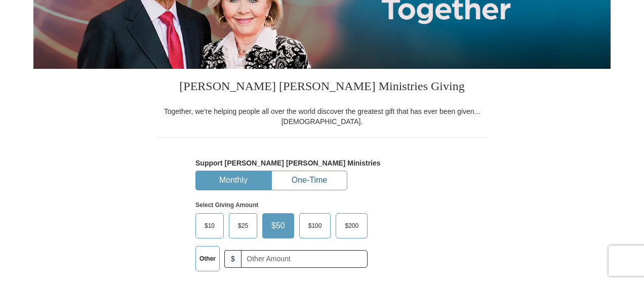
click at [307, 190] on button "One-Time" at bounding box center [309, 180] width 75 height 19
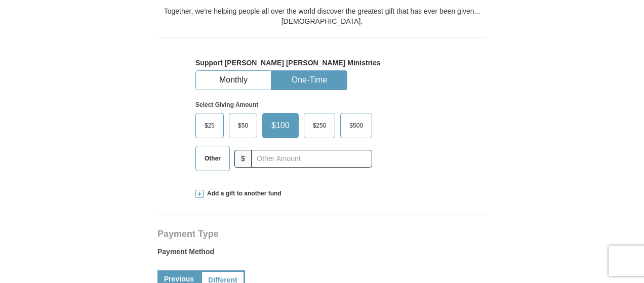
scroll to position [312, 0]
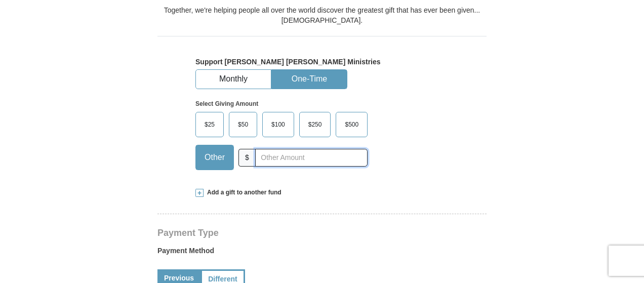
click at [259, 167] on input "text" at bounding box center [311, 158] width 112 height 18
type input "55"
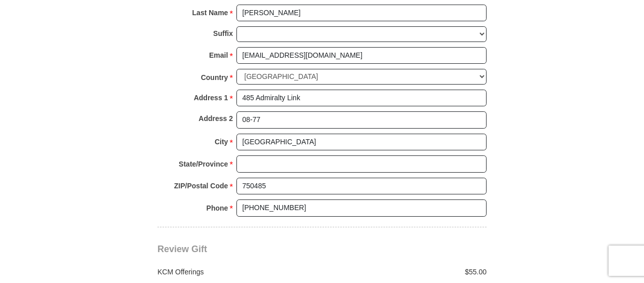
scroll to position [869, 0]
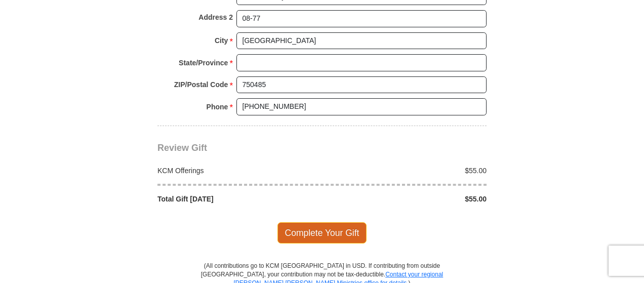
click at [353, 242] on span "Complete Your Gift" at bounding box center [322, 232] width 90 height 21
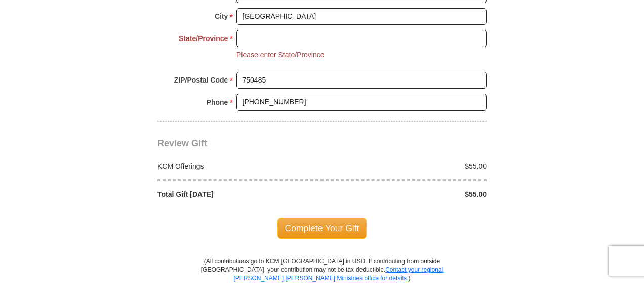
scroll to position [873, 0]
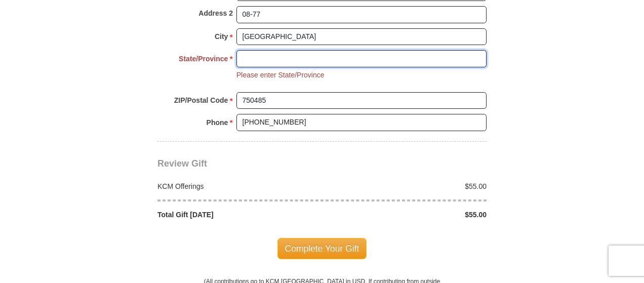
click at [257, 67] on input "State/Province *" at bounding box center [361, 58] width 250 height 17
type input "[GEOGRAPHIC_DATA]"
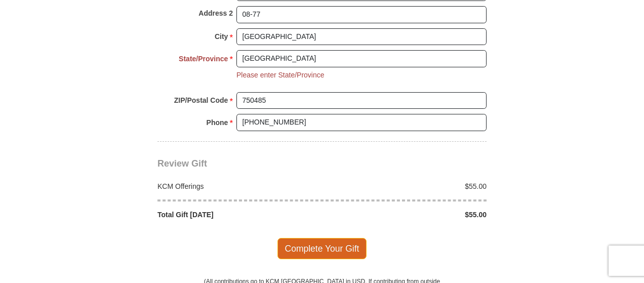
click at [337, 259] on span "Complete Your Gift" at bounding box center [322, 248] width 90 height 21
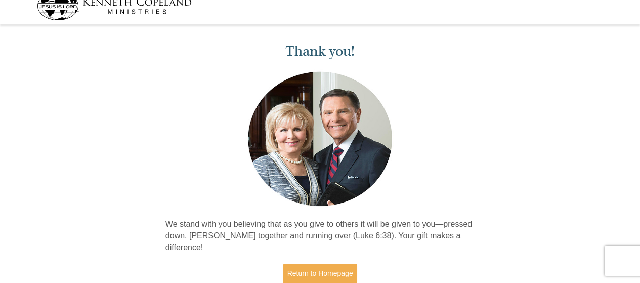
scroll to position [109, 0]
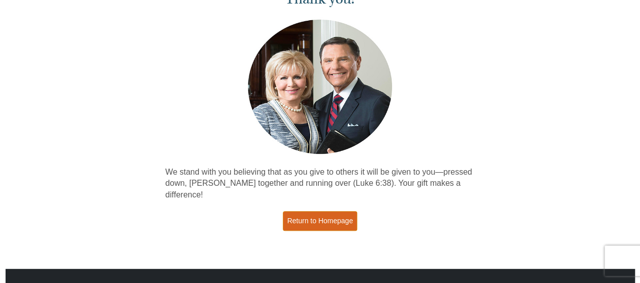
click at [334, 230] on link "Return to Homepage" at bounding box center [320, 221] width 75 height 20
